Goal: Task Accomplishment & Management: Use online tool/utility

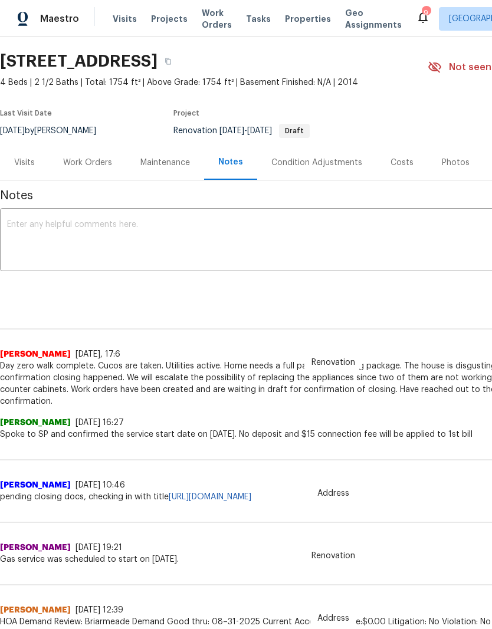
scroll to position [28, 0]
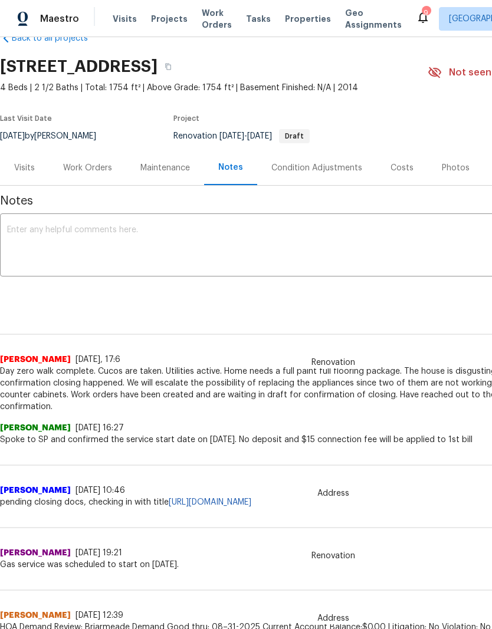
click at [167, 23] on span "Projects" at bounding box center [169, 19] width 37 height 12
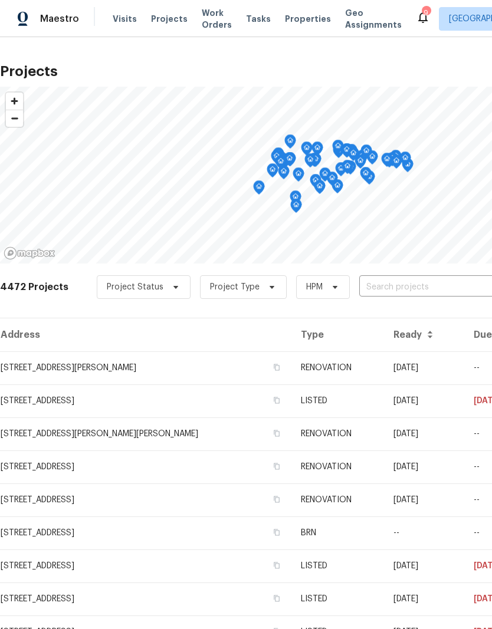
click at [393, 295] on input "text" at bounding box center [426, 287] width 135 height 18
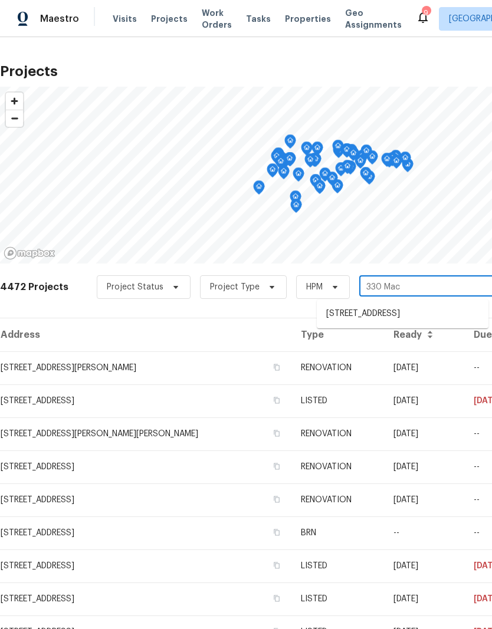
type input "330 MacA"
click at [411, 308] on li "[STREET_ADDRESS]" at bounding box center [403, 313] width 172 height 19
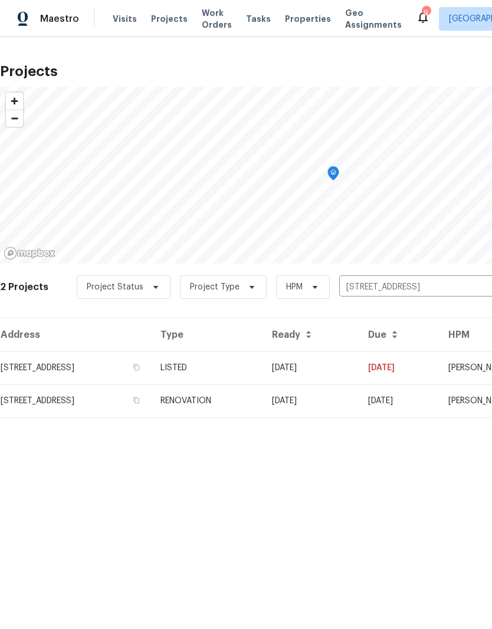
click at [262, 406] on td "RENOVATION" at bounding box center [206, 401] width 111 height 33
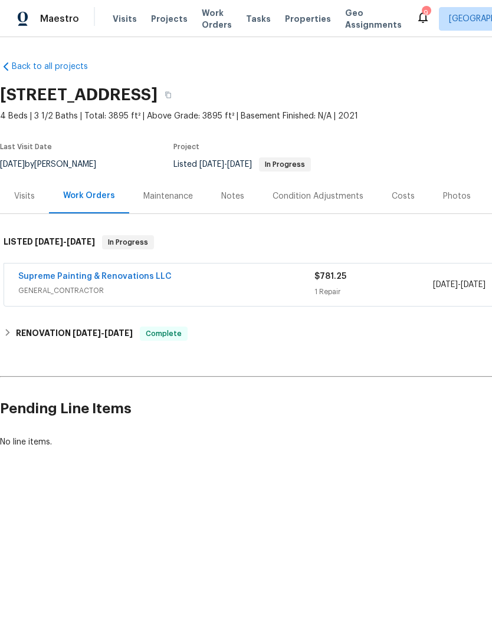
click at [455, 193] on div "Photos" at bounding box center [457, 196] width 28 height 12
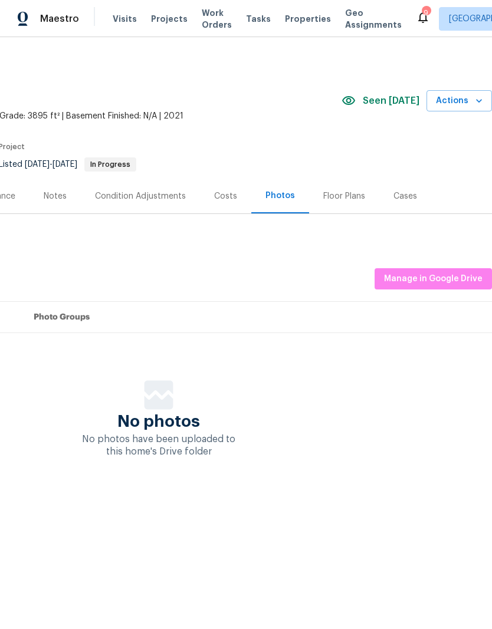
scroll to position [0, 175]
click at [432, 261] on div "Reset Listing Photos Listing Photos Manage in Google Drive Set Photo Groups No …" at bounding box center [158, 342] width 666 height 232
click at [430, 276] on span "Manage in Google Drive" at bounding box center [433, 279] width 98 height 15
